Goal: Information Seeking & Learning: Understand process/instructions

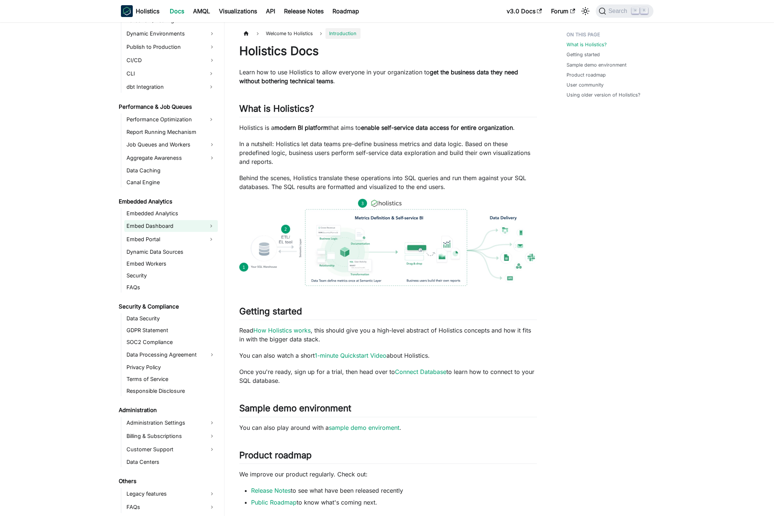
click at [168, 230] on link "Embed Dashboard" at bounding box center [164, 226] width 80 height 12
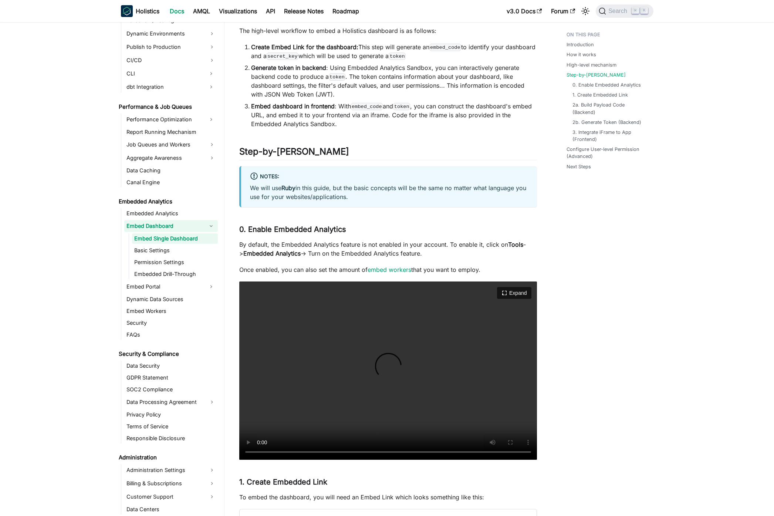
scroll to position [932, 0]
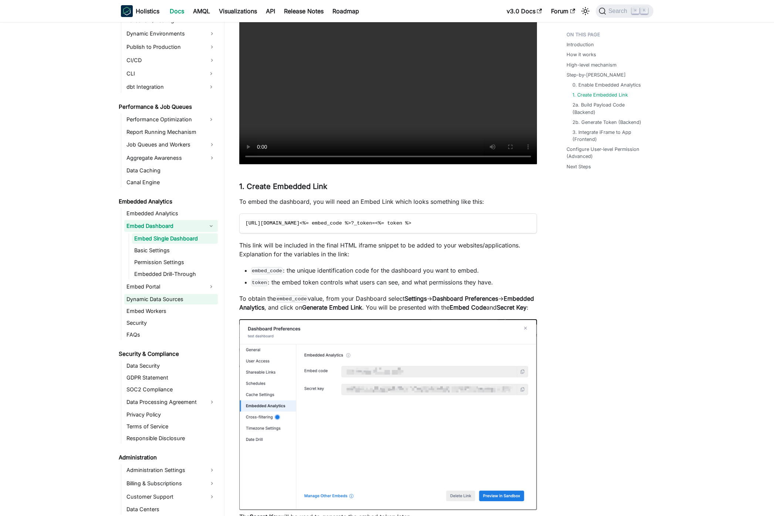
click at [149, 298] on link "Dynamic Data Sources" at bounding box center [171, 299] width 94 height 10
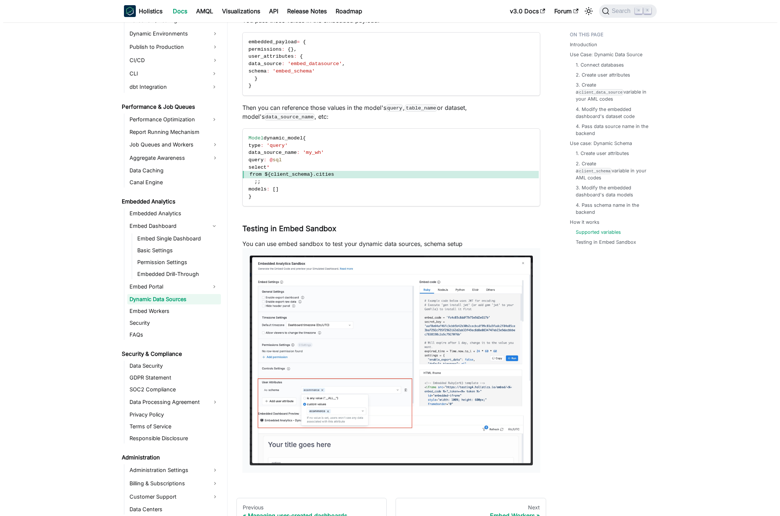
scroll to position [1915, 0]
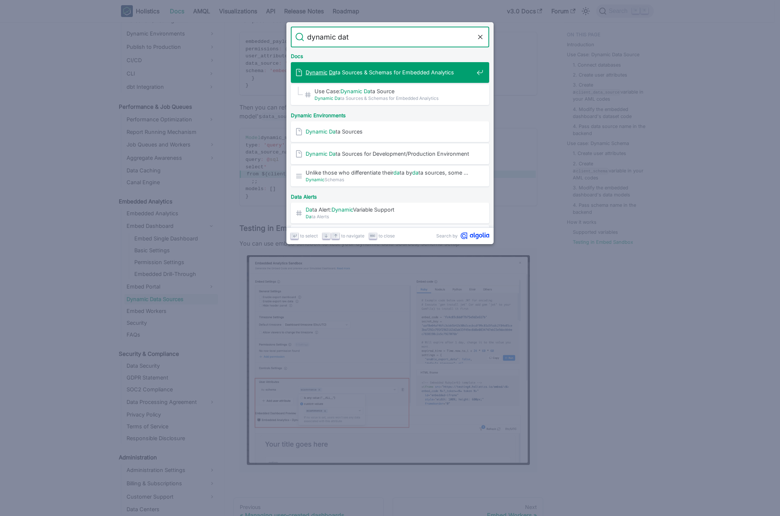
type input "dynamic data"
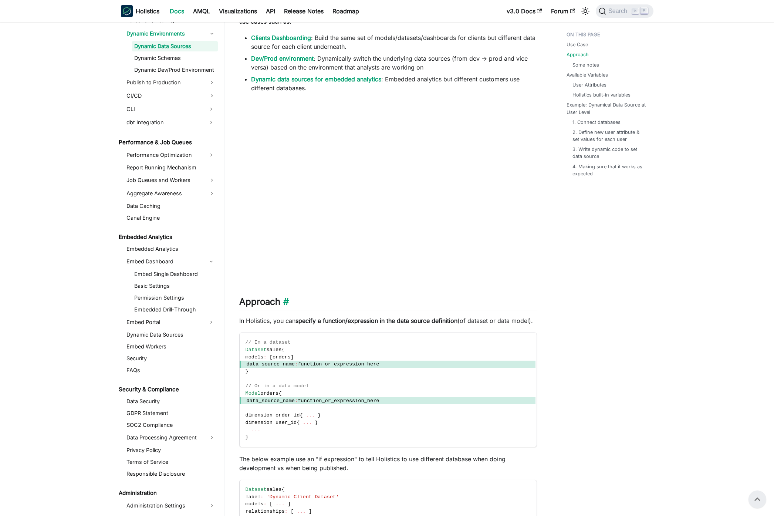
scroll to position [202, 0]
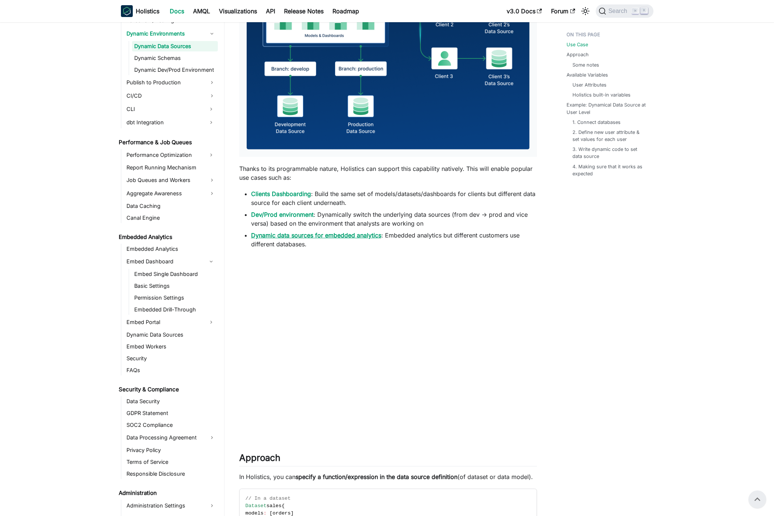
click at [356, 234] on link "Dynamic data sources for embedded analytics" at bounding box center [316, 235] width 130 height 7
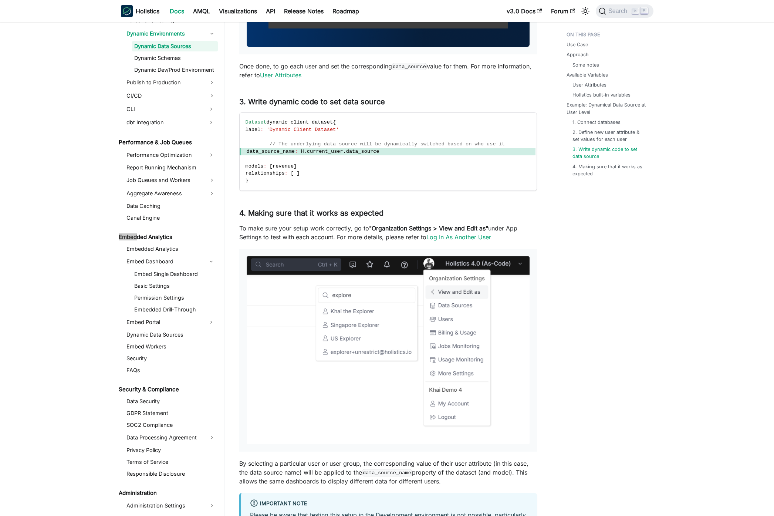
scroll to position [2320, 0]
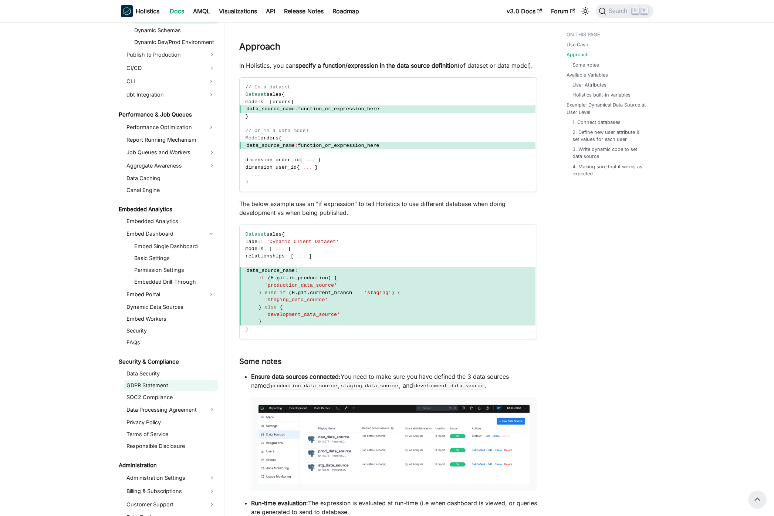
scroll to position [645, 0]
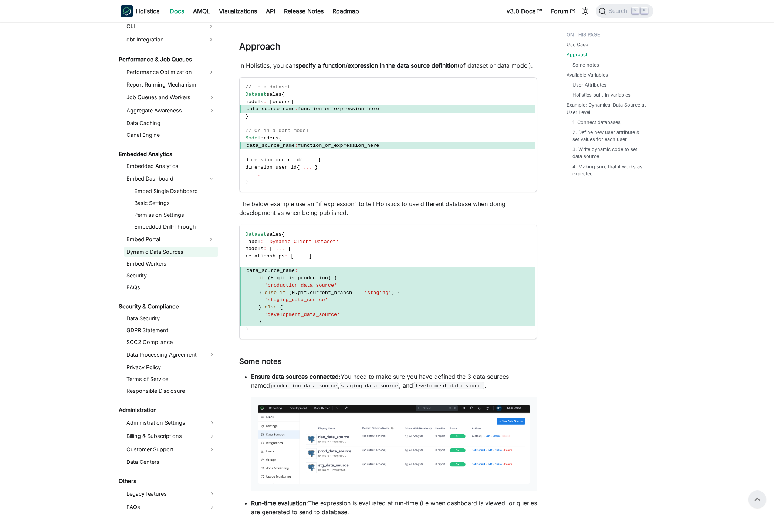
click at [168, 256] on link "Dynamic Data Sources" at bounding box center [171, 252] width 94 height 10
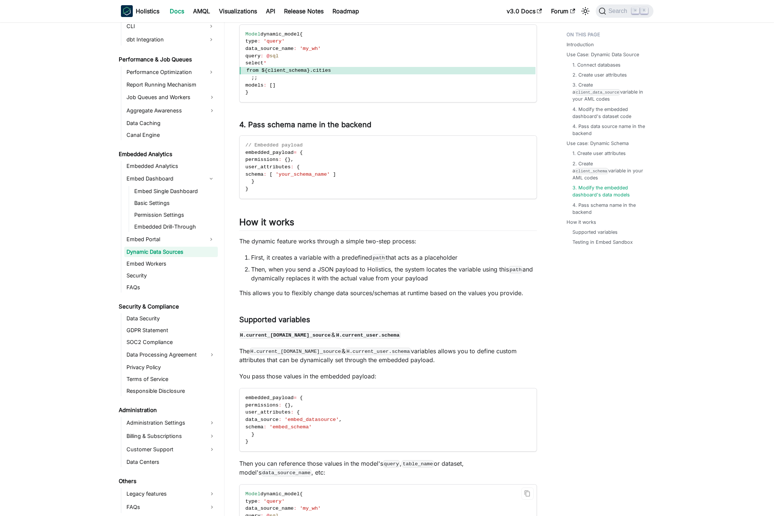
scroll to position [1931, 0]
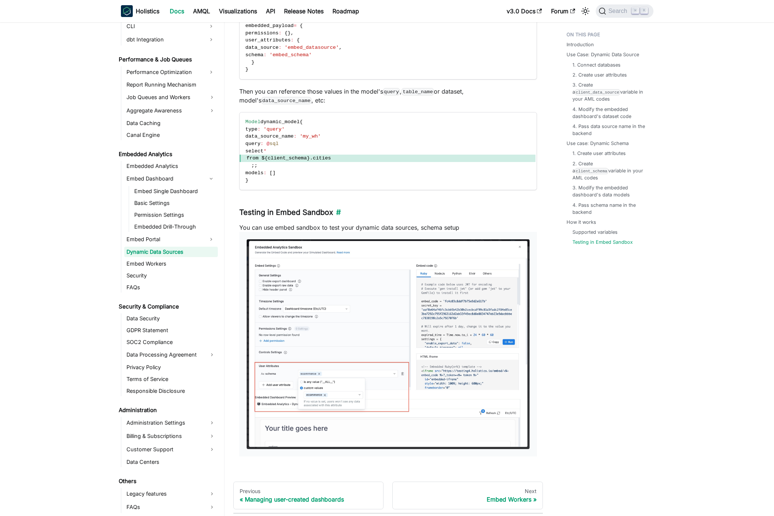
click at [340, 211] on link "​" at bounding box center [337, 212] width 8 height 9
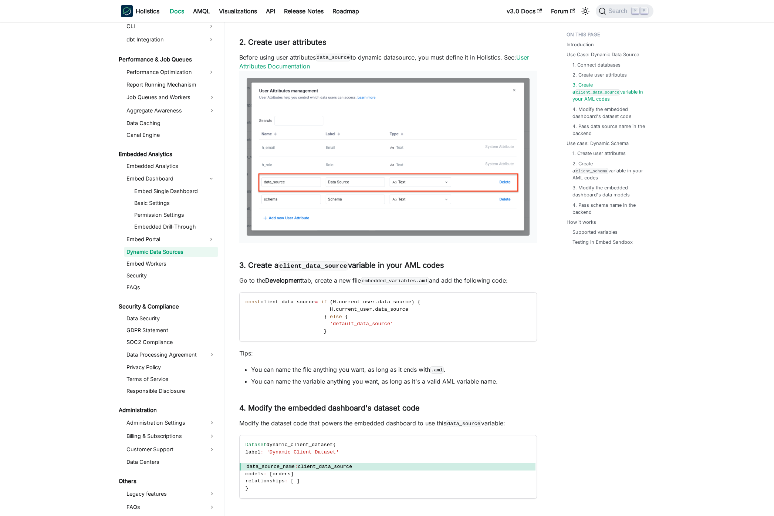
scroll to position [637, 0]
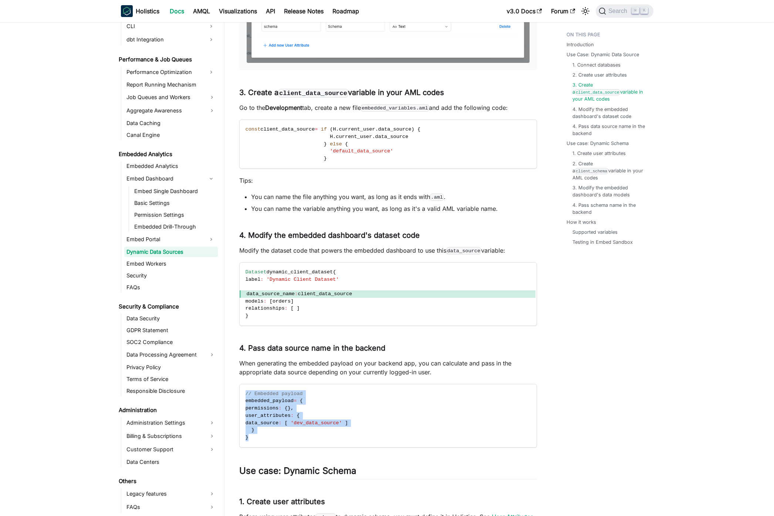
drag, startPoint x: 272, startPoint y: 436, endPoint x: 235, endPoint y: 390, distance: 59.3
copy code "// Embedded payload embedded_payload = { permissions : { } , user_attributes : …"
click at [280, 419] on code "// Embedded payload embedded_payload = { permissions : { } , user_attributes : …" at bounding box center [388, 415] width 296 height 63
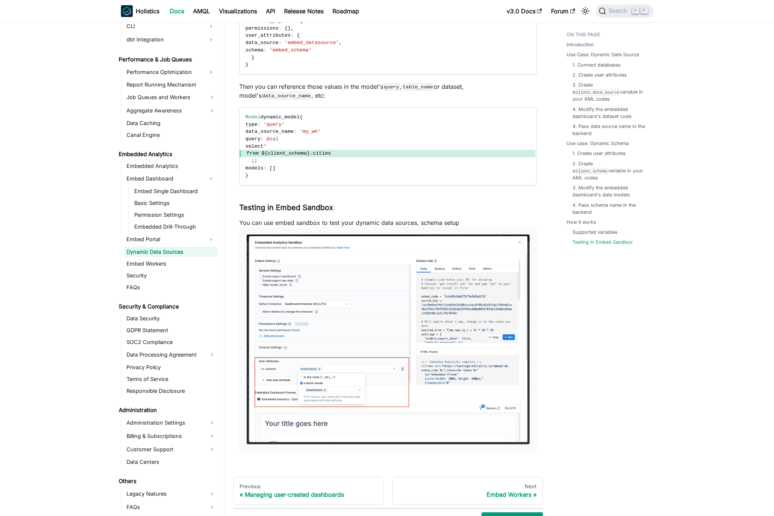
scroll to position [1937, 0]
click at [336, 205] on link "​" at bounding box center [337, 206] width 8 height 9
